Goal: Task Accomplishment & Management: Use online tool/utility

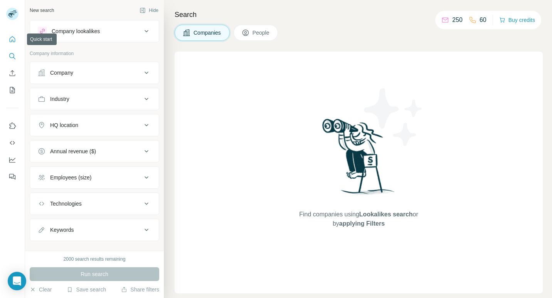
click at [11, 41] on icon "Quick start" at bounding box center [12, 39] width 8 height 8
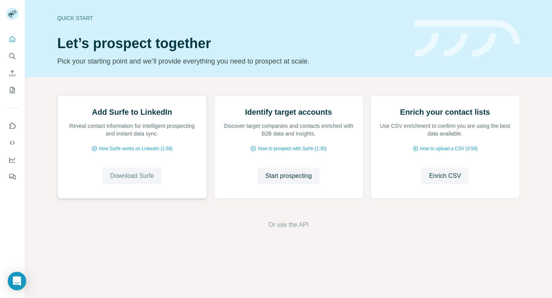
click at [126, 184] on button "Download Surfe" at bounding box center [131, 176] width 59 height 17
